Goal: Task Accomplishment & Management: Manage account settings

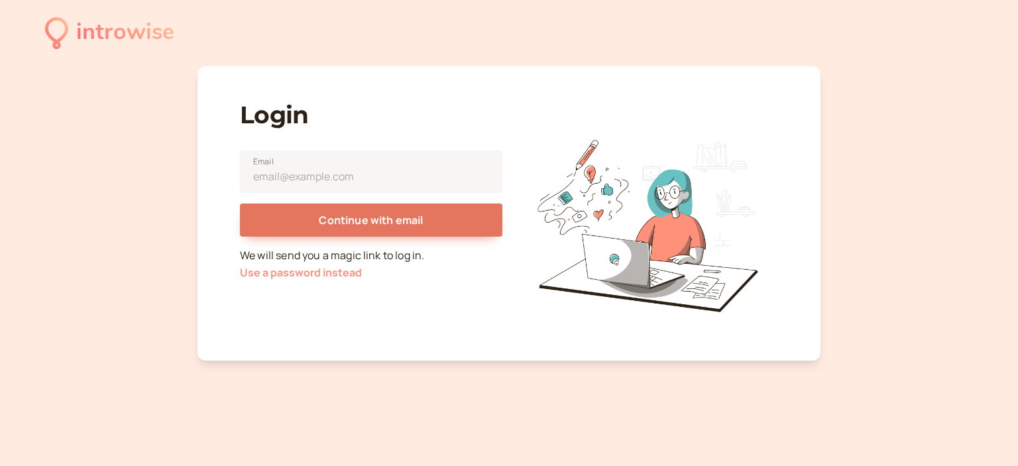
click at [333, 266] on button "Use a password instead" at bounding box center [301, 272] width 122 height 12
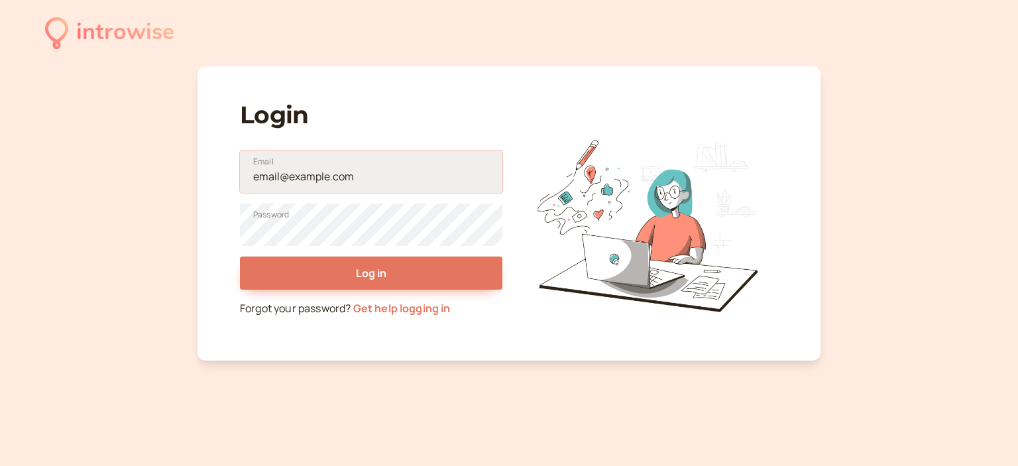
type input "[EMAIL_ADDRESS][DOMAIN_NAME]"
click at [309, 185] on input "[EMAIL_ADDRESS][DOMAIN_NAME]" at bounding box center [371, 171] width 262 height 42
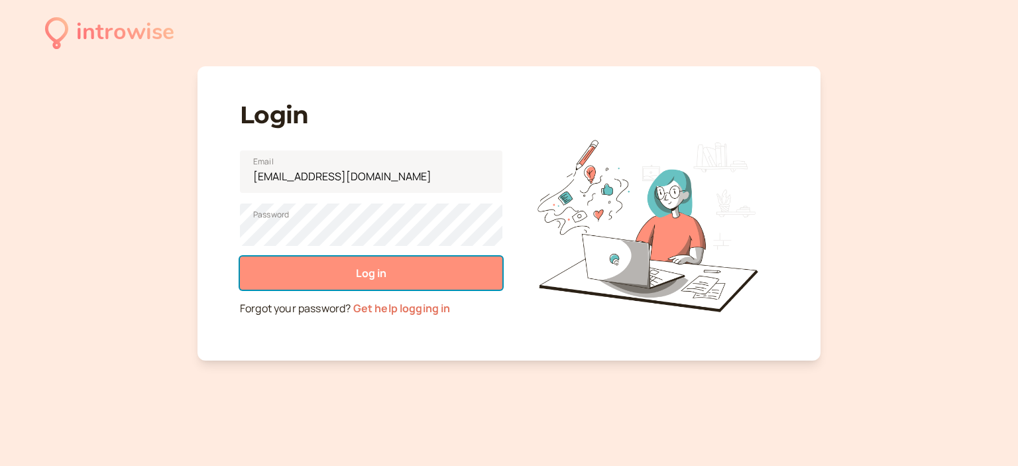
click at [281, 269] on button "Log in" at bounding box center [371, 272] width 262 height 33
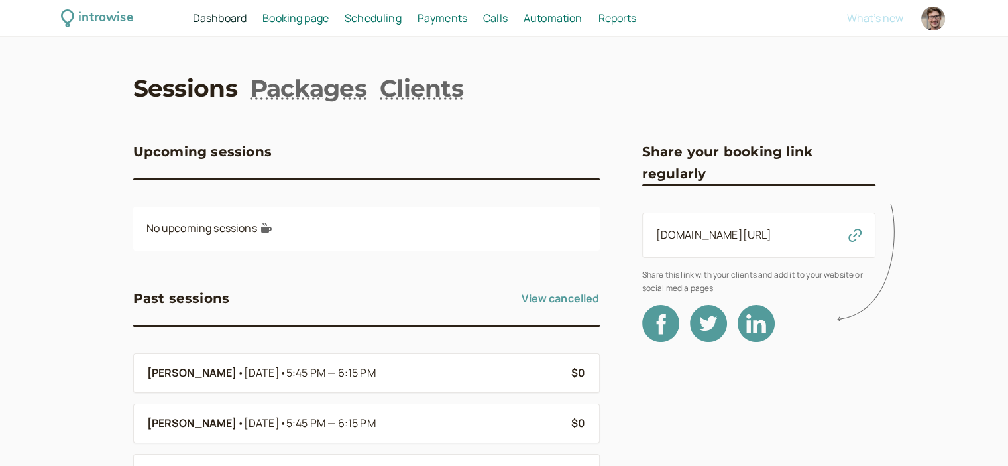
click at [941, 21] on div at bounding box center [933, 19] width 24 height 24
select select "Europe/[GEOGRAPHIC_DATA]"
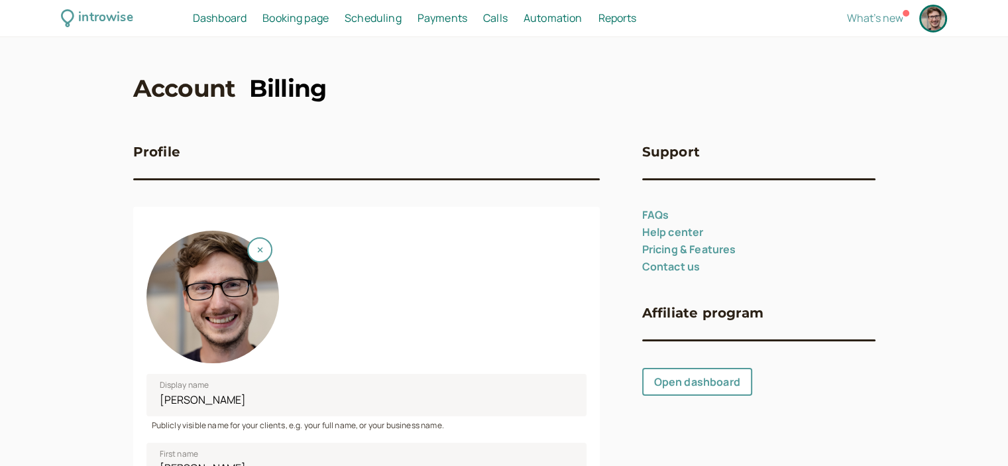
click at [264, 79] on link "Billing" at bounding box center [287, 88] width 78 height 33
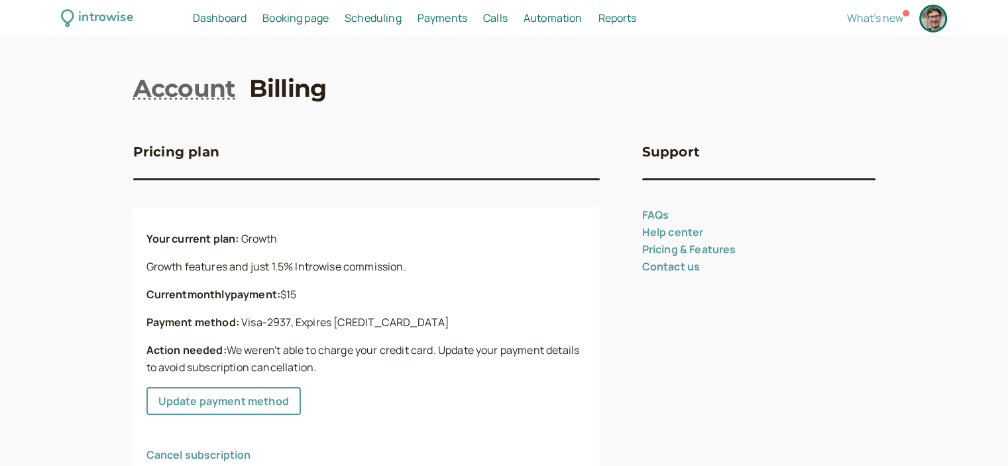
scroll to position [75, 0]
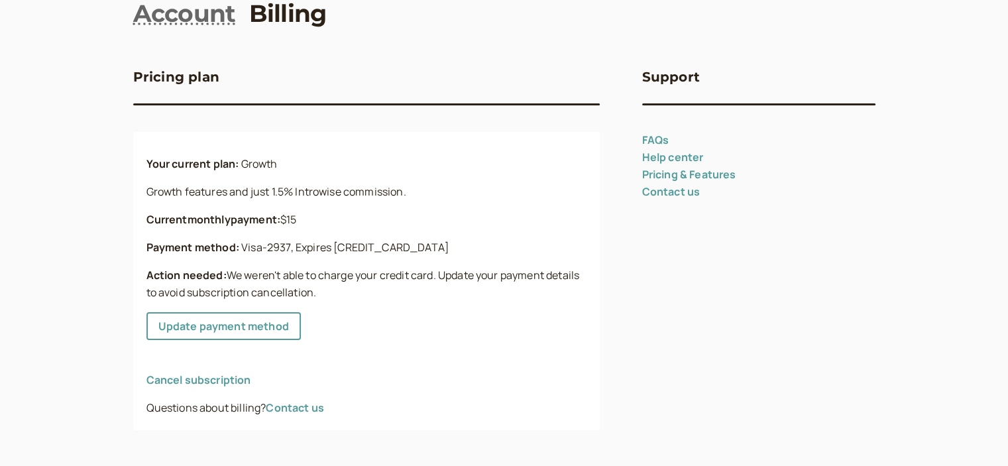
click at [230, 380] on link "Cancel subscription" at bounding box center [198, 379] width 105 height 15
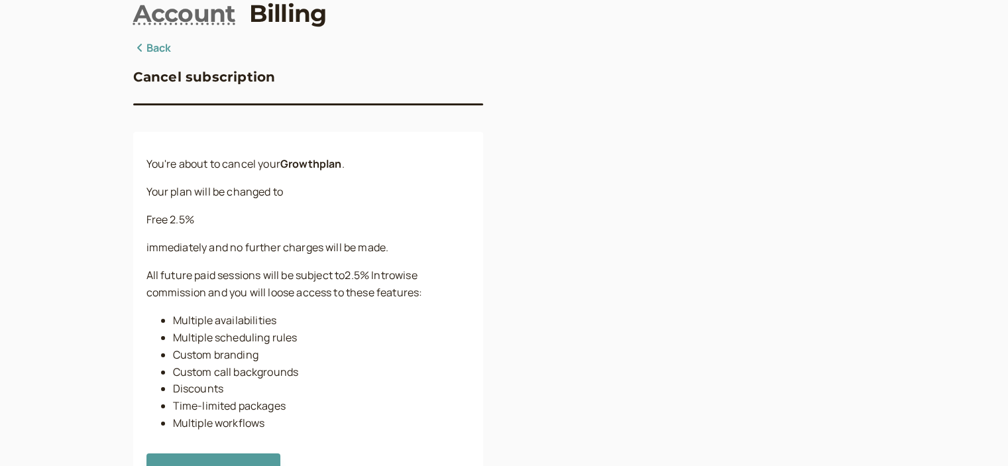
scroll to position [145, 0]
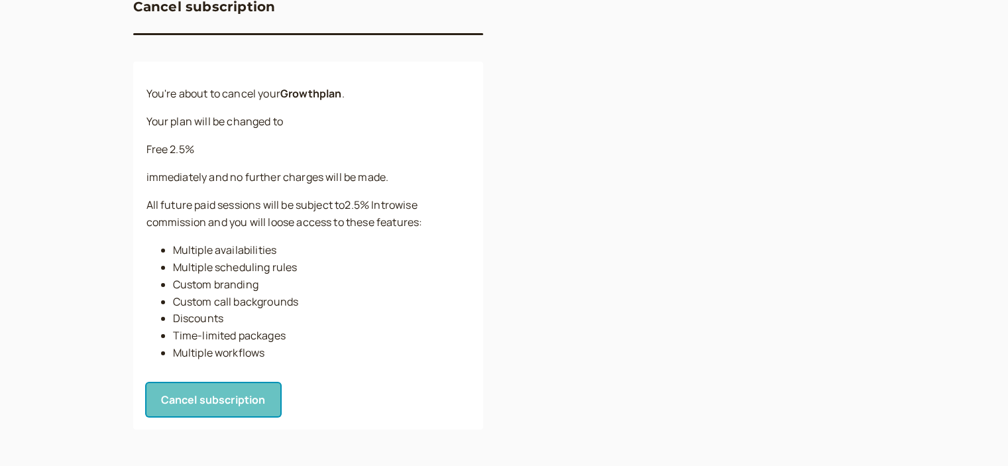
click at [186, 409] on button "Cancel subscription" at bounding box center [213, 399] width 134 height 33
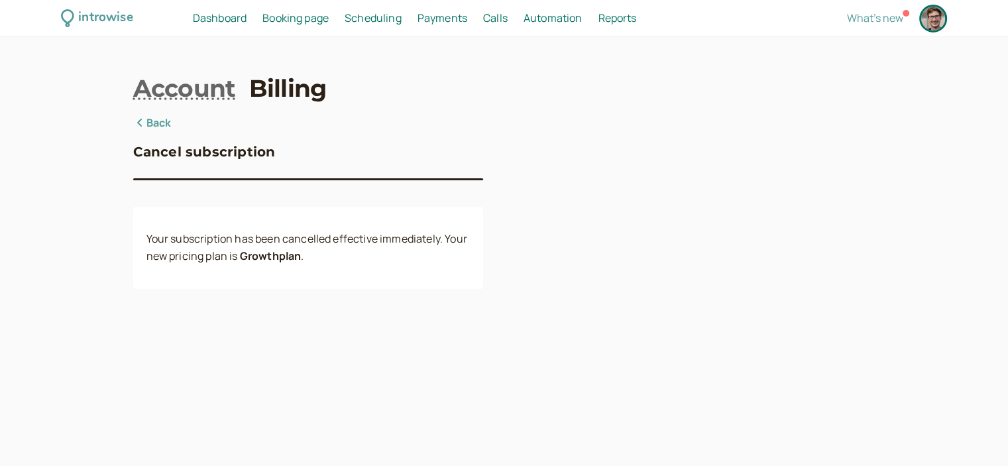
scroll to position [0, 0]
click at [331, 23] on div "Booking page Booking" at bounding box center [295, 18] width 77 height 17
click at [318, 21] on span "Booking page" at bounding box center [295, 18] width 66 height 15
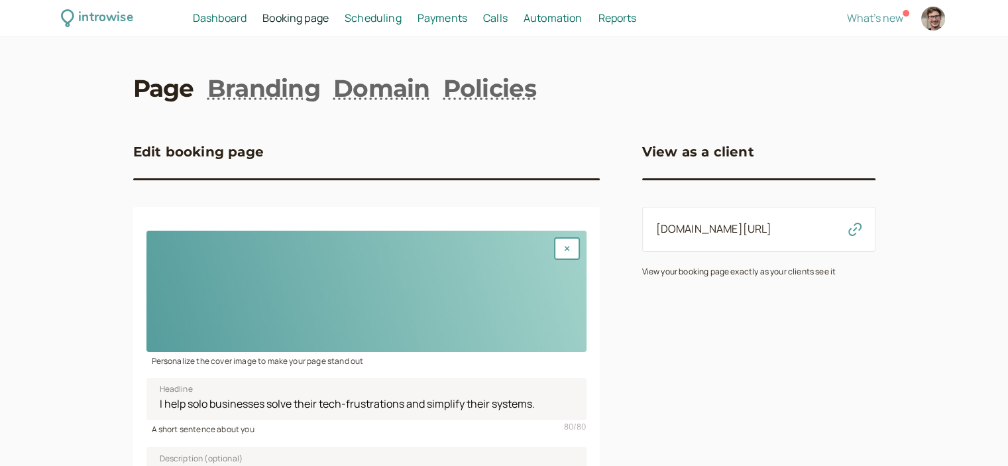
click at [389, 18] on span "Scheduling" at bounding box center [373, 18] width 57 height 15
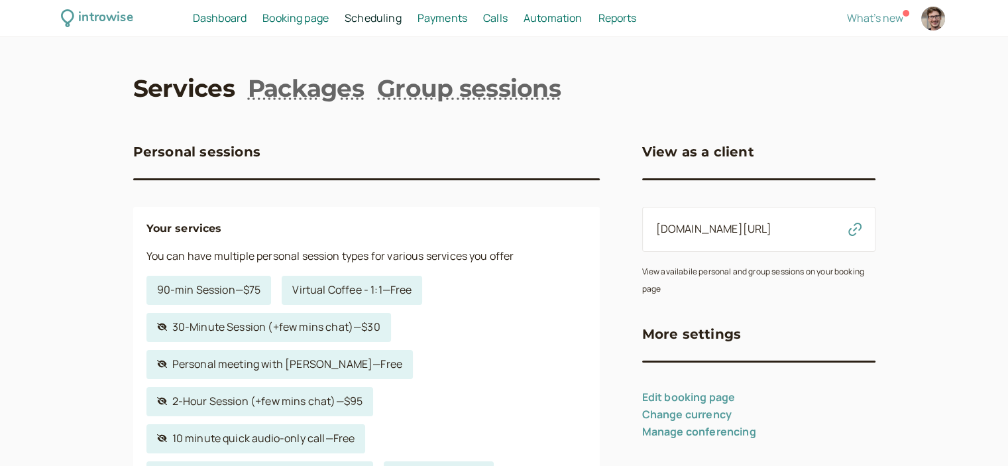
scroll to position [464, 0]
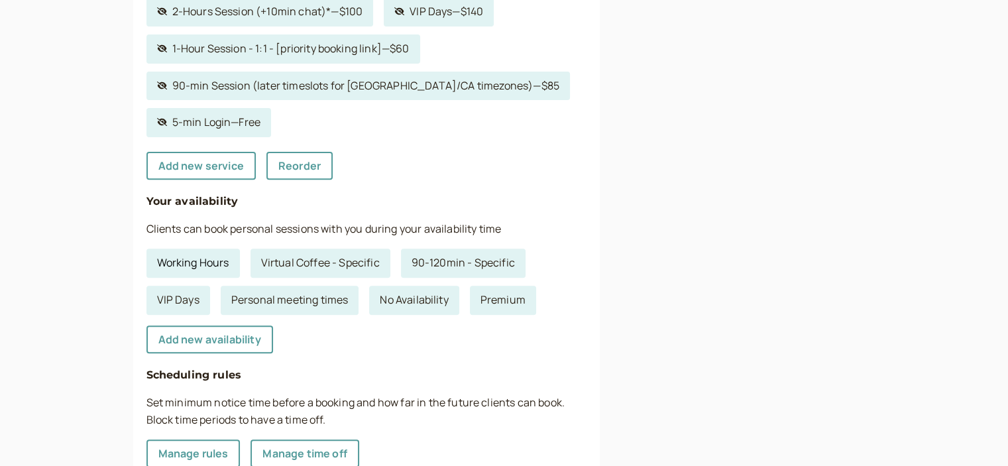
click at [226, 260] on link "Working Hours" at bounding box center [192, 262] width 93 height 29
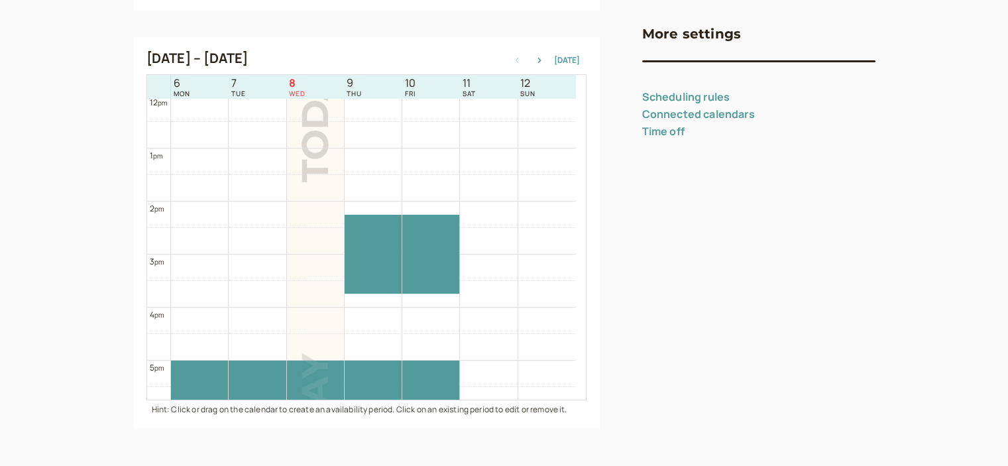
scroll to position [772, 0]
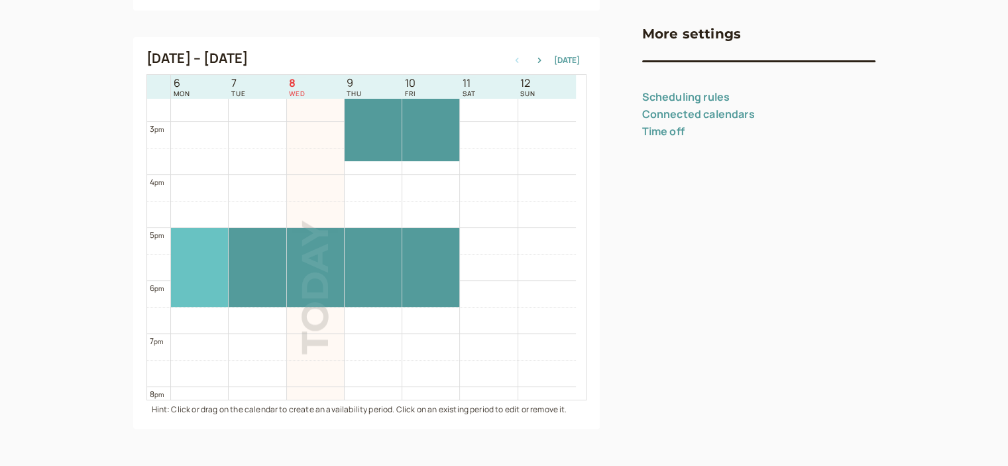
click at [204, 278] on div at bounding box center [199, 267] width 57 height 79
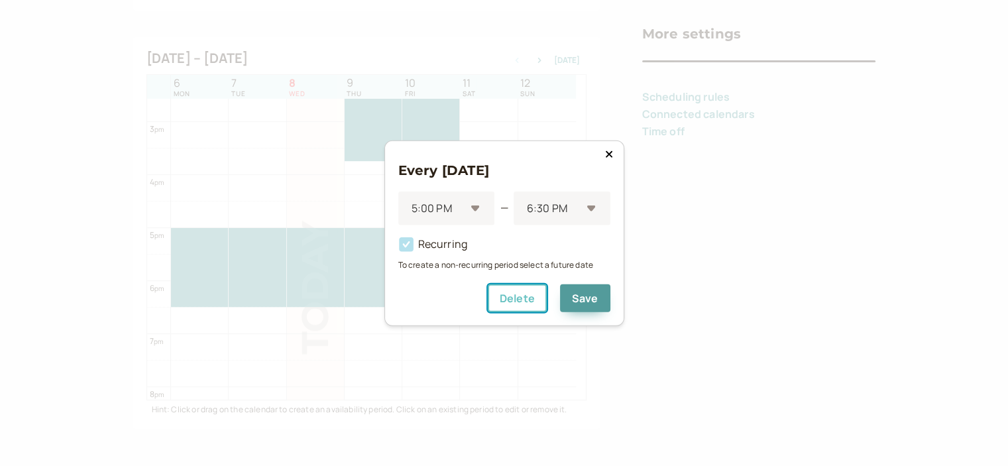
click at [530, 290] on button "Delete" at bounding box center [517, 298] width 59 height 28
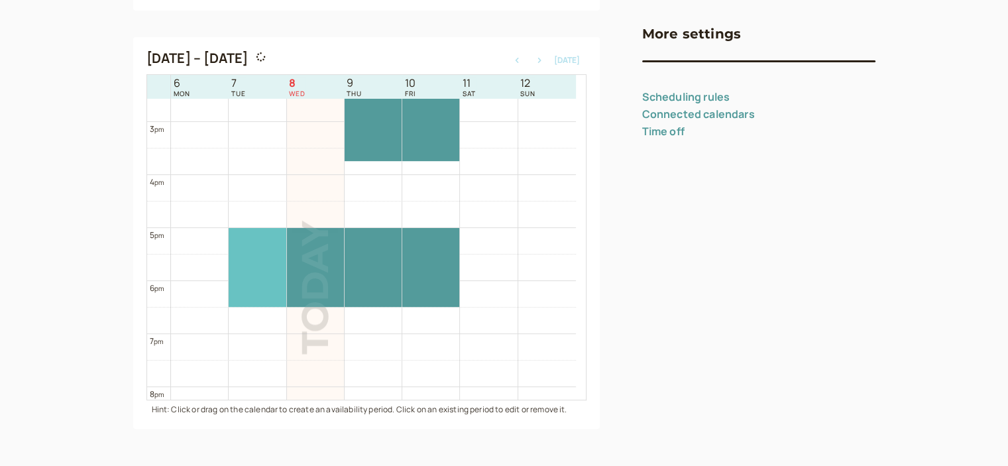
click at [231, 273] on div at bounding box center [257, 267] width 57 height 79
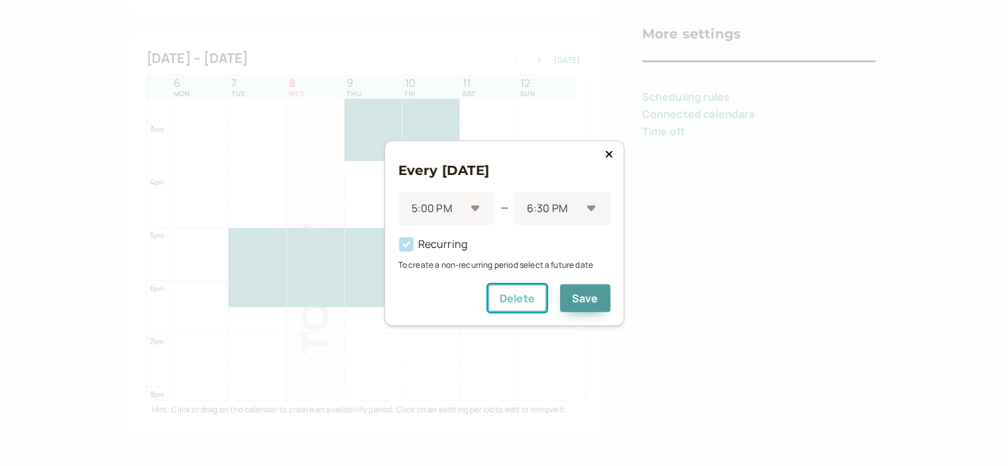
click at [524, 290] on button "Delete" at bounding box center [517, 298] width 59 height 28
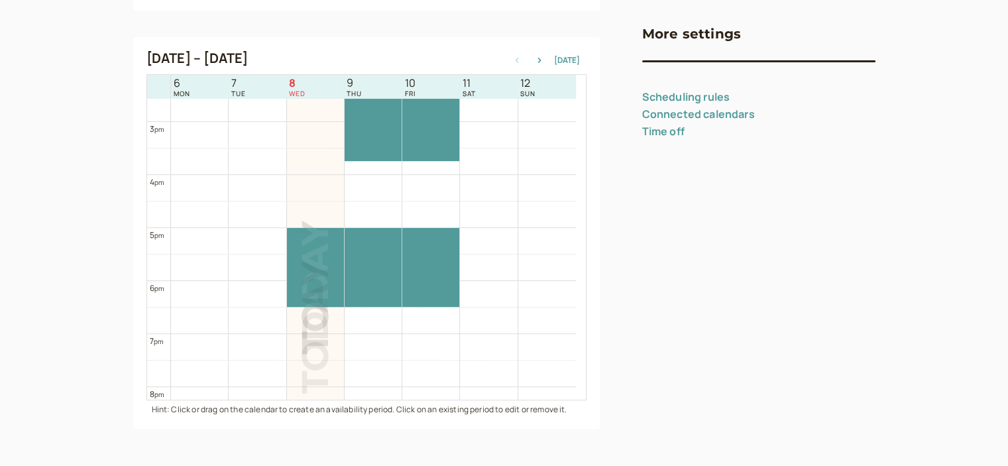
click at [311, 304] on div at bounding box center [315, 306] width 57 height 5
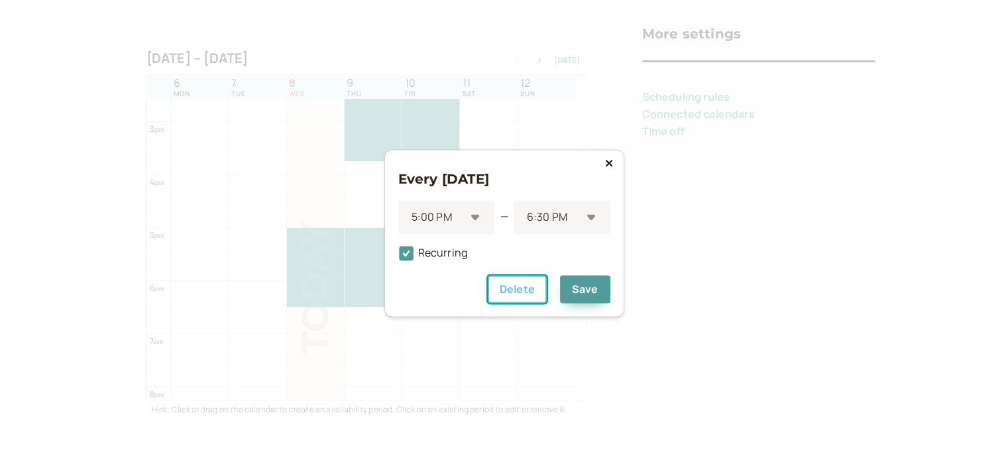
click at [527, 284] on button "Delete" at bounding box center [517, 289] width 59 height 28
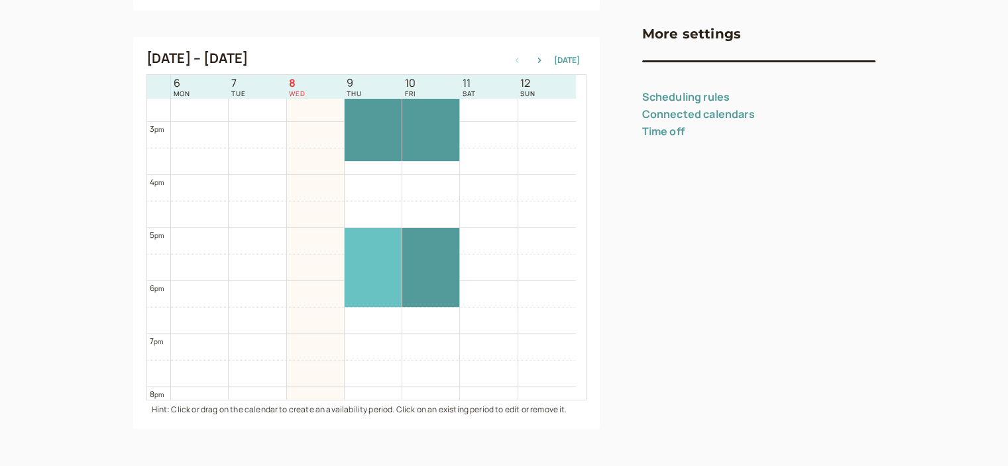
click at [391, 250] on div at bounding box center [373, 267] width 57 height 79
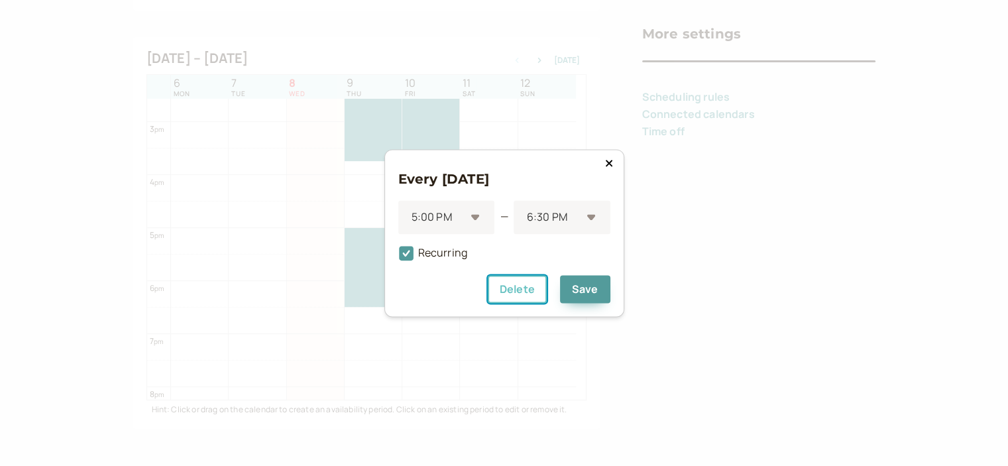
click at [525, 289] on button "Delete" at bounding box center [517, 289] width 59 height 28
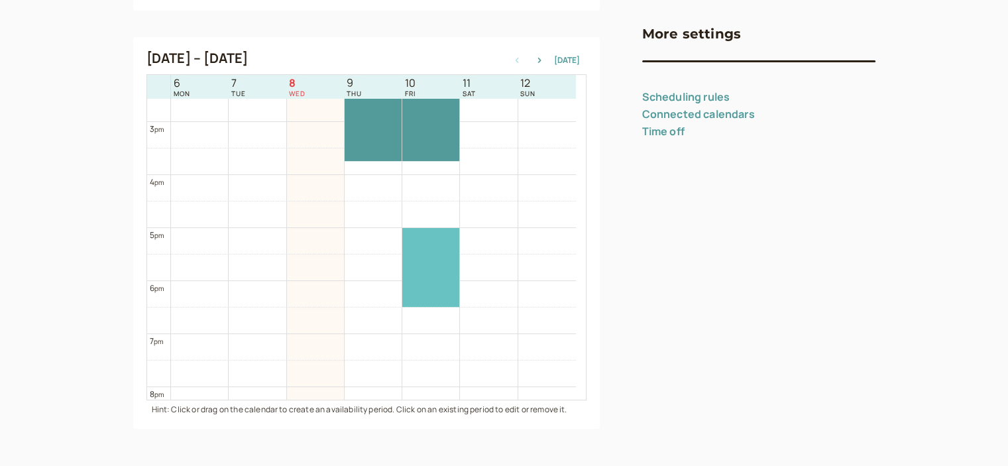
click at [455, 270] on div at bounding box center [430, 267] width 57 height 79
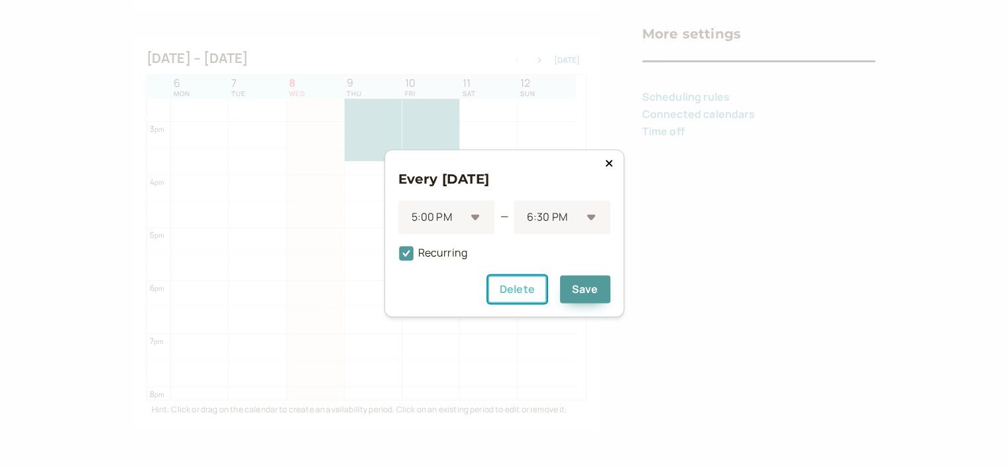
click at [533, 293] on button "Delete" at bounding box center [517, 289] width 59 height 28
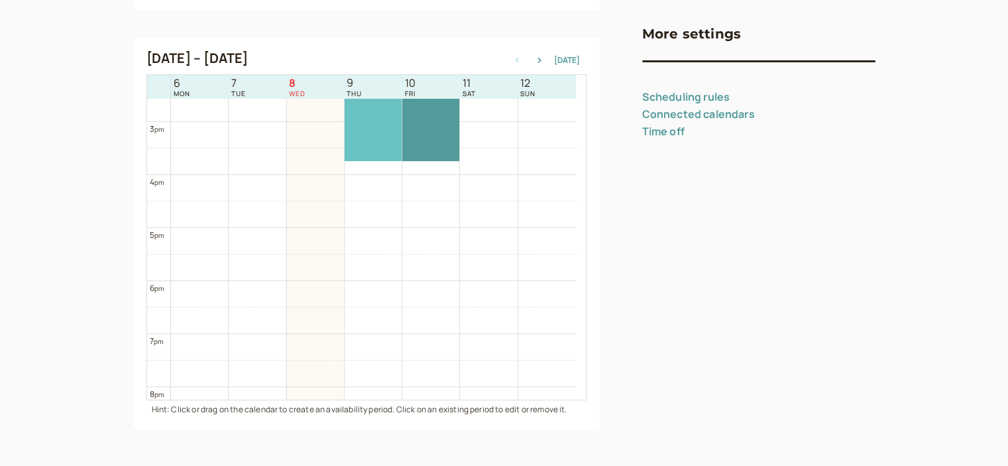
click at [372, 124] on div at bounding box center [373, 121] width 57 height 79
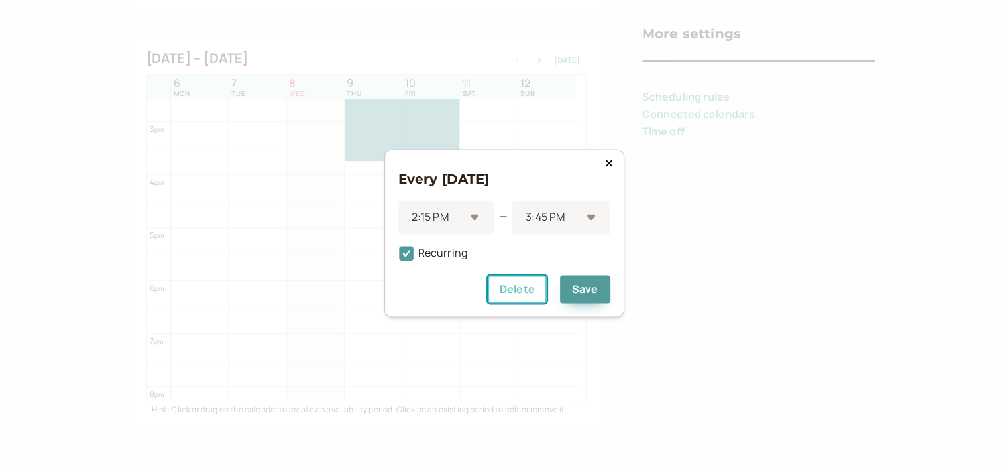
click at [509, 290] on button "Delete" at bounding box center [517, 289] width 59 height 28
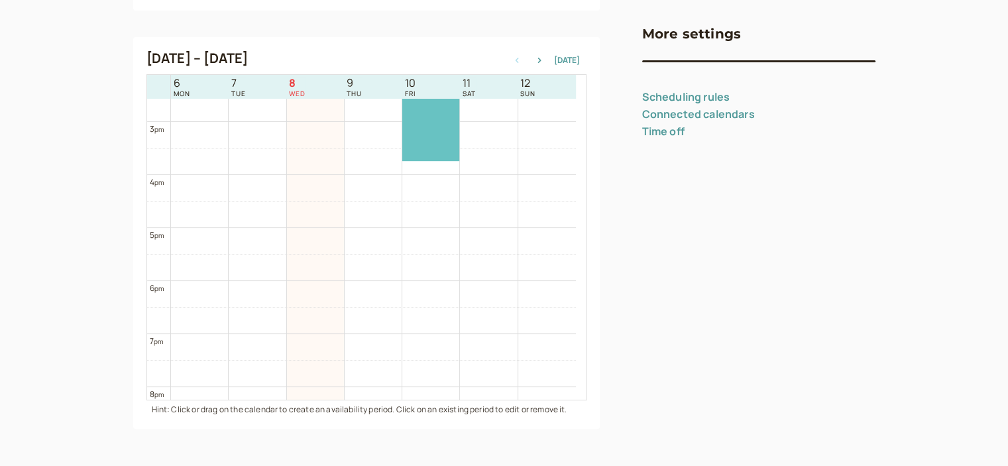
click at [414, 119] on div at bounding box center [430, 121] width 57 height 79
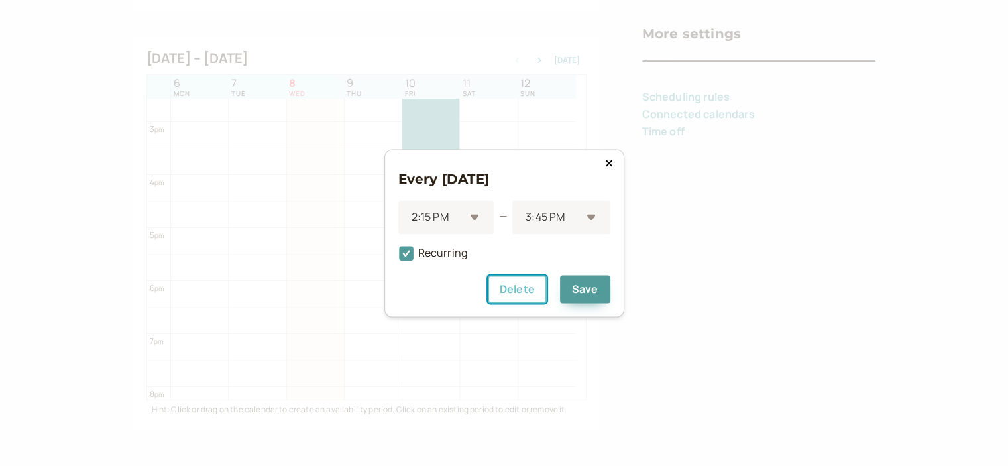
click at [516, 288] on button "Delete" at bounding box center [517, 289] width 59 height 28
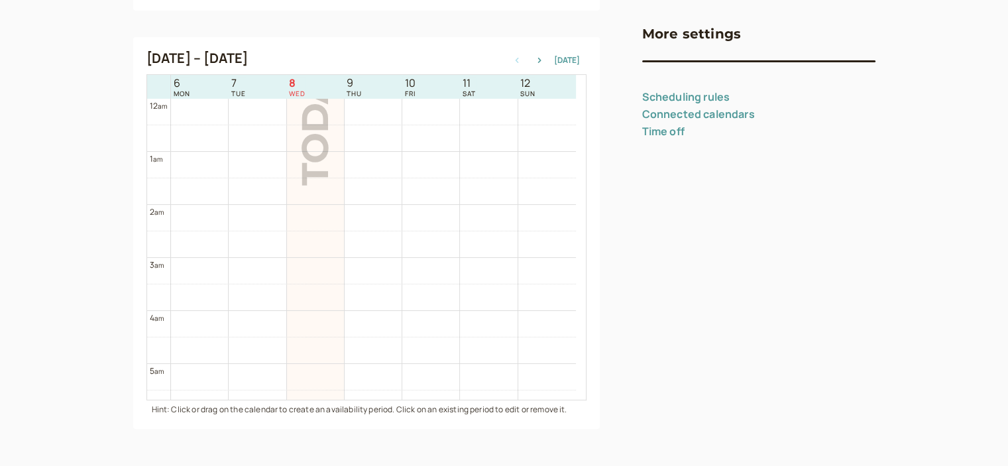
scroll to position [0, 0]
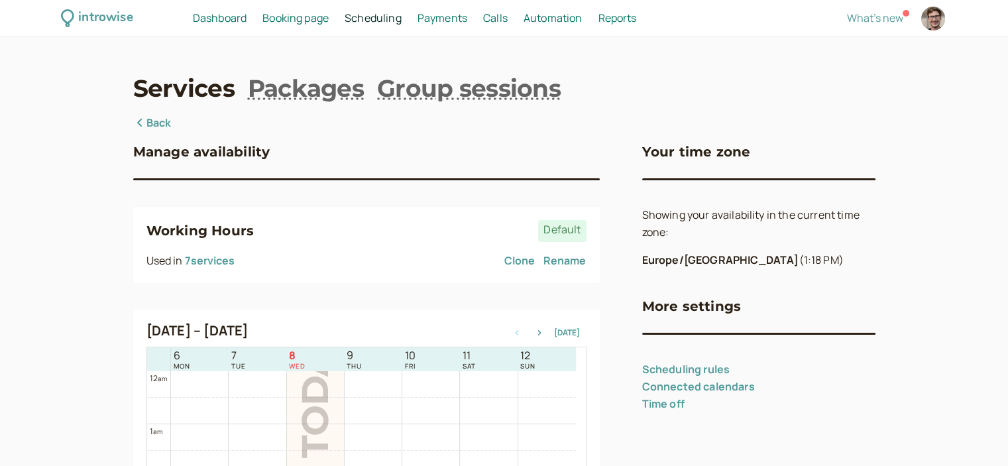
click at [154, 132] on div "Manage availability Working Hours Default Used in 7 service s Clone Rename [DAT…" at bounding box center [366, 408] width 466 height 586
click at [152, 123] on link "Back" at bounding box center [152, 123] width 38 height 17
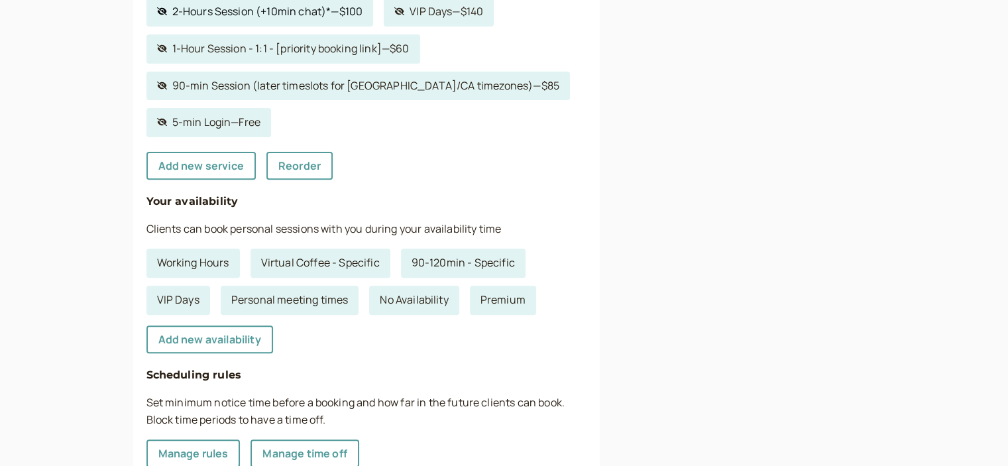
scroll to position [199, 0]
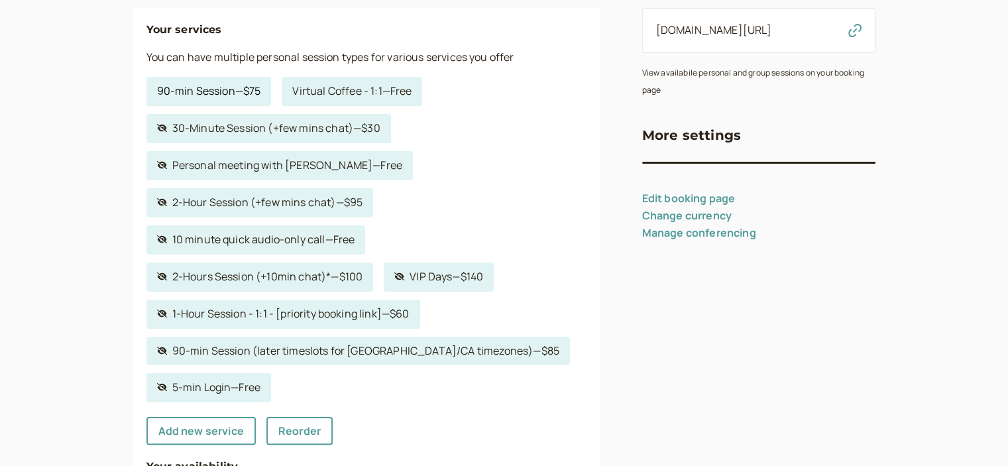
click at [253, 100] on link "90-min Session — $75" at bounding box center [208, 91] width 125 height 29
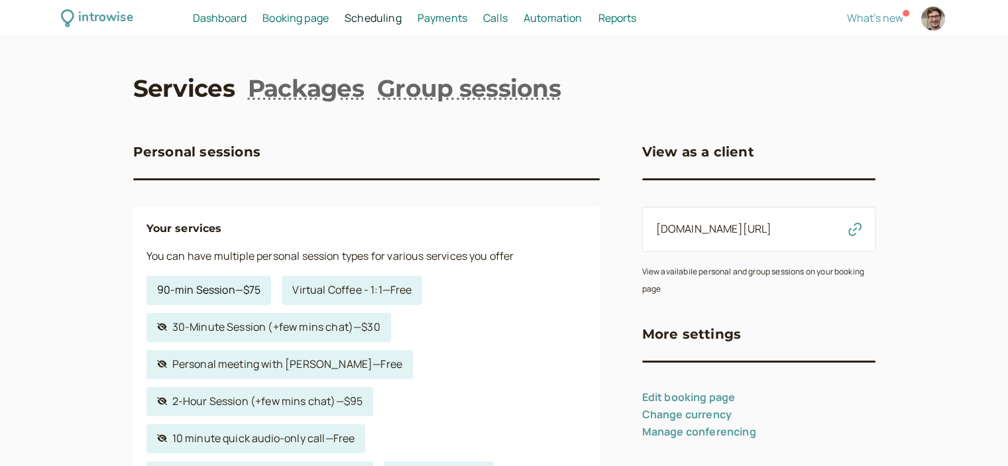
select select "90"
select select "15"
select select "1440"
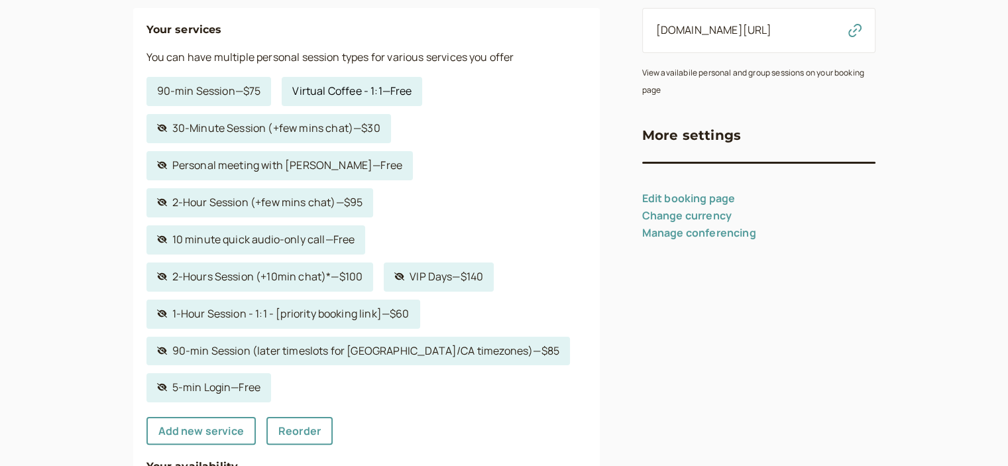
click at [314, 89] on link "Virtual Coffee - 1:1 — Free" at bounding box center [352, 91] width 140 height 29
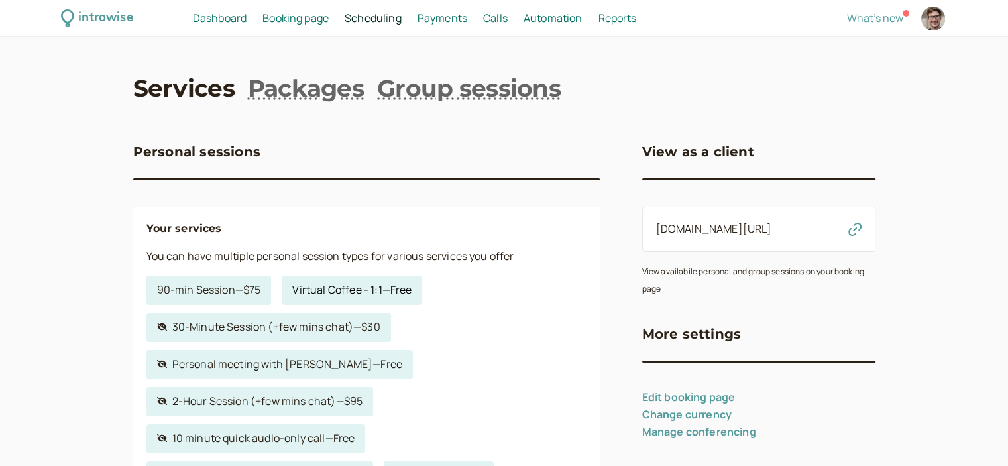
select select "30"
select select "15"
select select "1440"
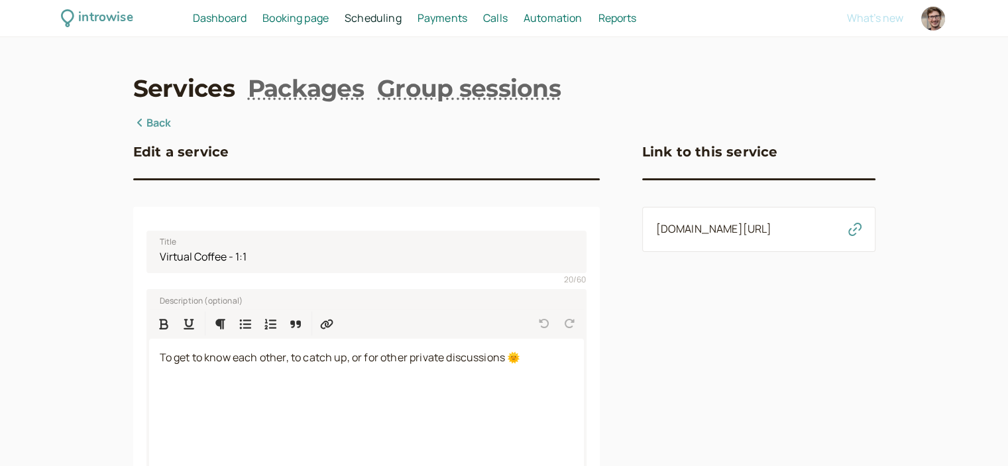
scroll to position [398, 0]
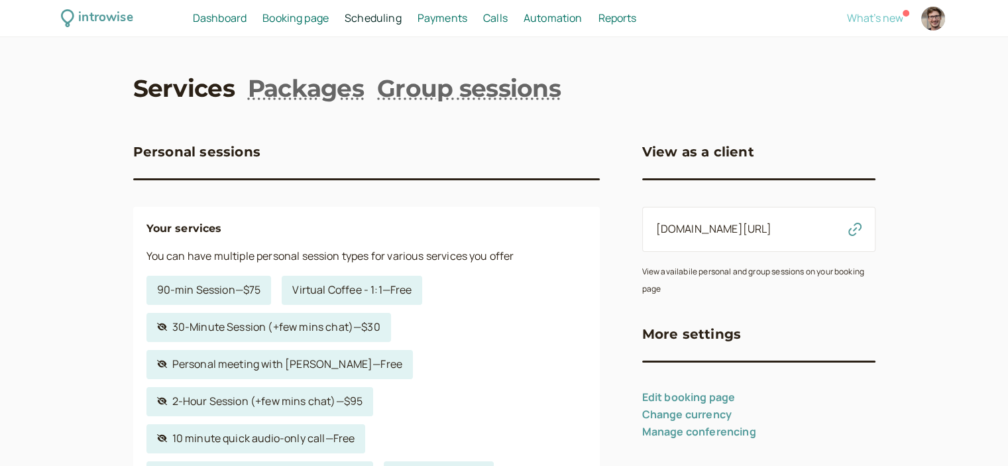
click at [877, 15] on span "What's new" at bounding box center [875, 18] width 56 height 15
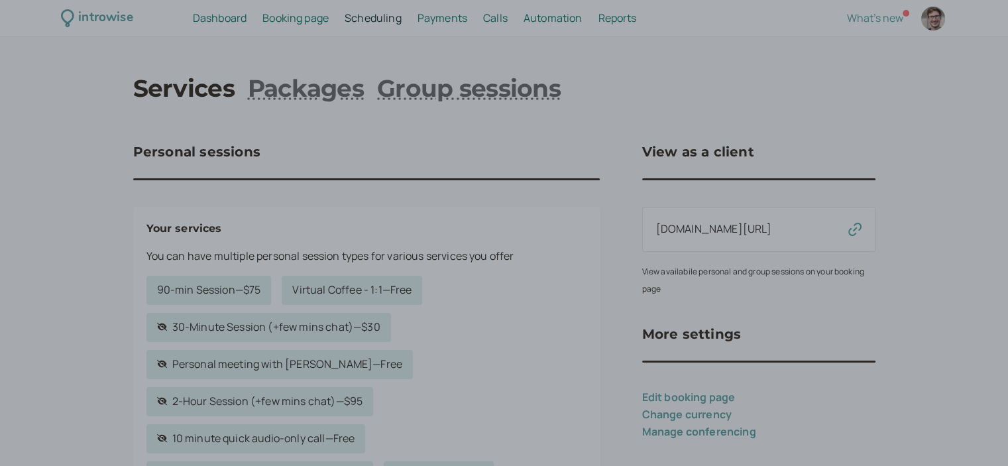
scroll to position [66, 0]
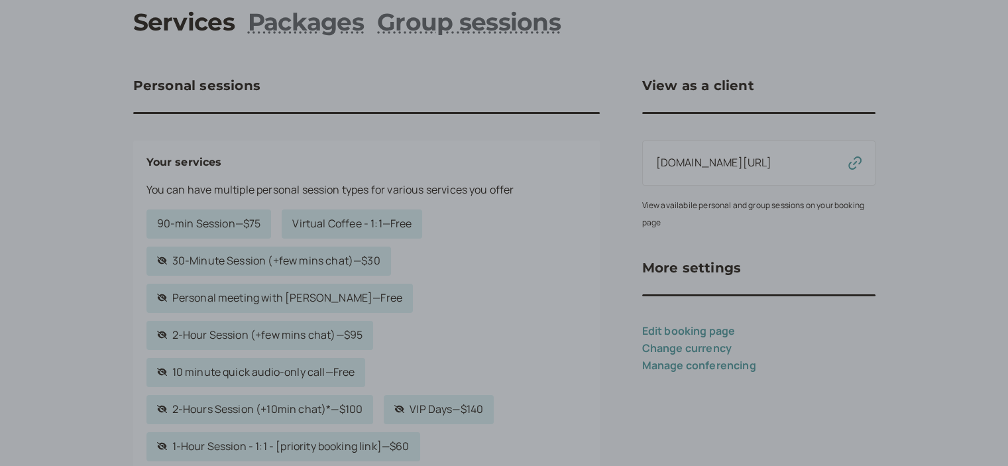
click at [600, 76] on div at bounding box center [504, 233] width 1008 height 466
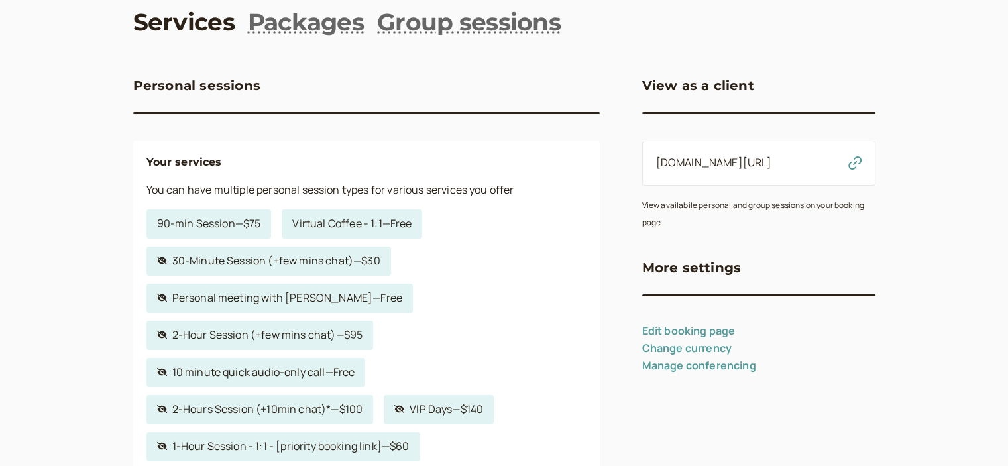
scroll to position [0, 0]
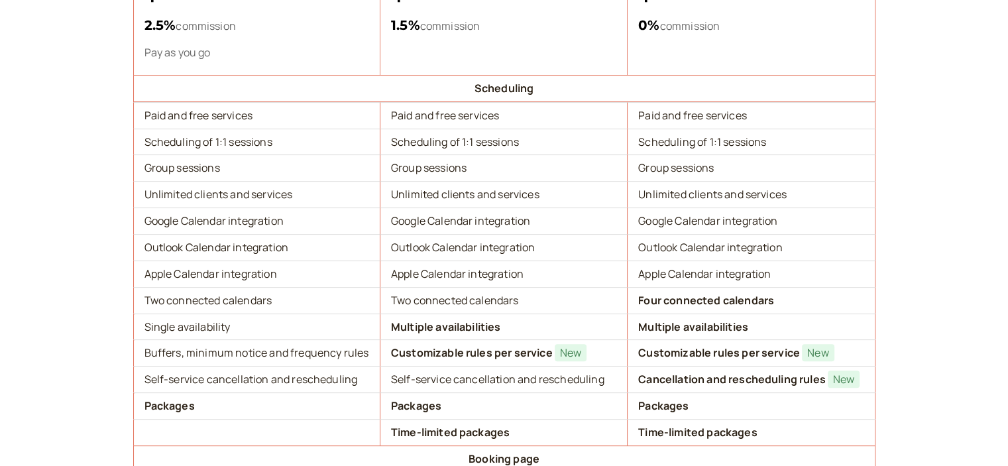
scroll to position [464, 0]
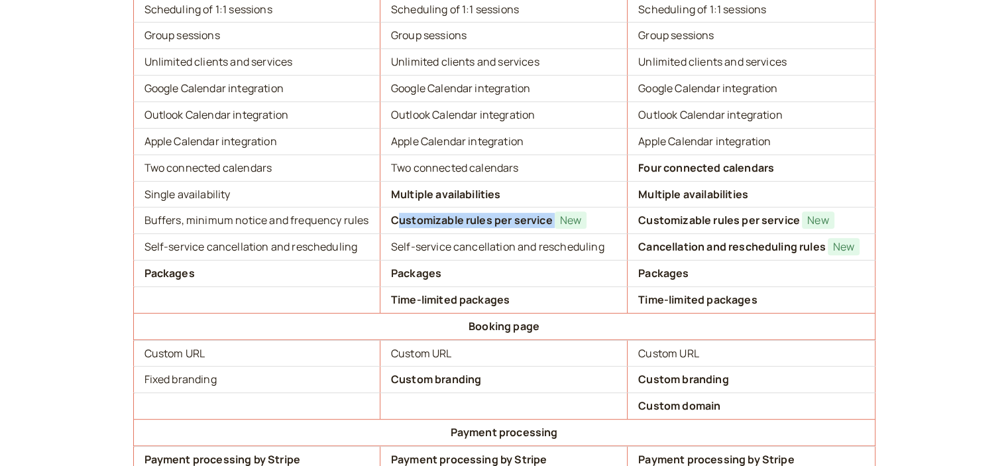
drag, startPoint x: 398, startPoint y: 219, endPoint x: 563, endPoint y: 217, distance: 165.0
click at [563, 217] on td "Customizable rules per service New" at bounding box center [503, 220] width 247 height 27
click at [566, 219] on span "New" at bounding box center [571, 219] width 32 height 17
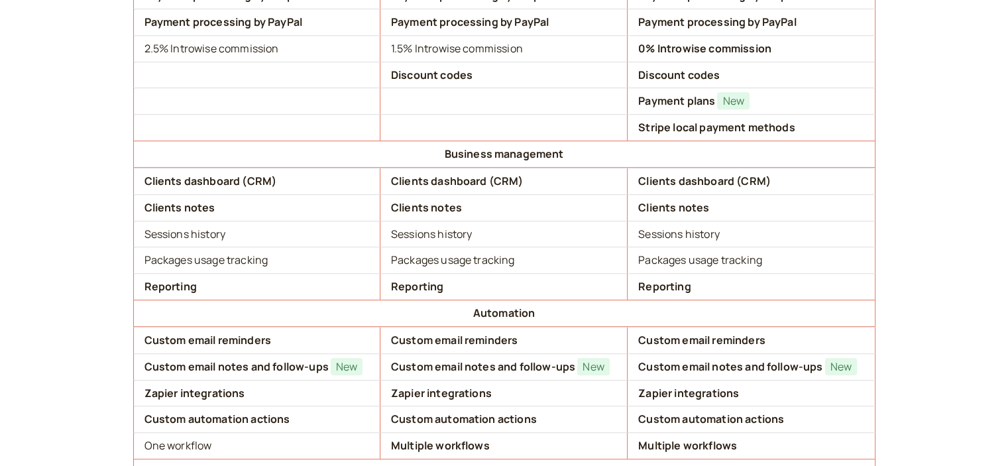
scroll to position [1126, 0]
